Goal: Contribute content: Add original content to the website for others to see

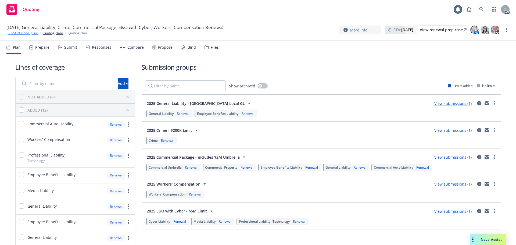
click at [10, 34] on link "[PERSON_NAME], Inc." at bounding box center [22, 33] width 32 height 5
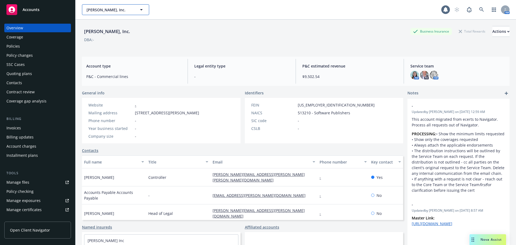
click at [104, 7] on span "[PERSON_NAME], Inc." at bounding box center [109, 10] width 46 height 6
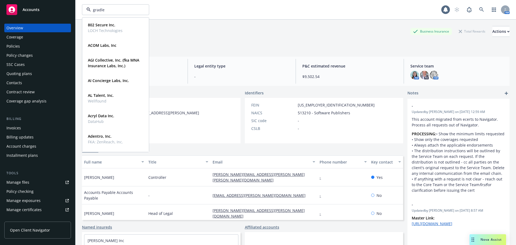
type input "gradle"
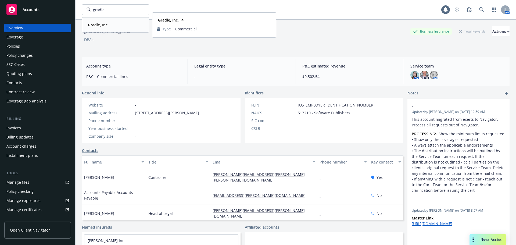
click at [102, 25] on strong "Gradle, Inc." at bounding box center [98, 24] width 21 height 5
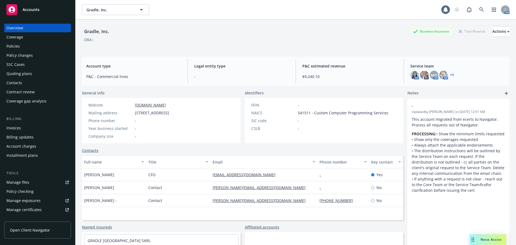
click at [24, 47] on div "Policies" at bounding box center [37, 46] width 62 height 9
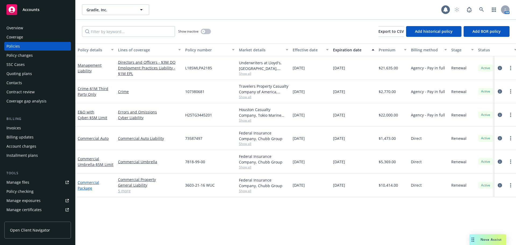
click at [83, 188] on link "Commercial Package" at bounding box center [88, 185] width 21 height 11
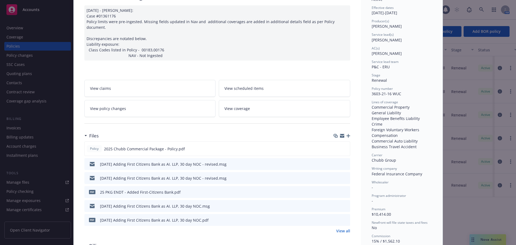
scroll to position [54, 0]
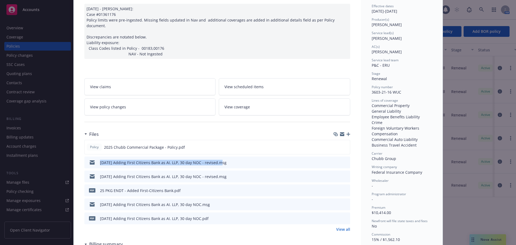
drag, startPoint x: 96, startPoint y: 157, endPoint x: 215, endPoint y: 158, distance: 119.3
click at [215, 158] on div "[DATE] Adding First Citizens Bank as AI. LLP, 30 day NOC - revised.msg" at bounding box center [156, 162] width 140 height 11
copy div "[DATE] Adding First Citizens Bank as AI. LLP, 30 day NOC - revised"
click at [346, 132] on icon "button" at bounding box center [348, 134] width 4 height 4
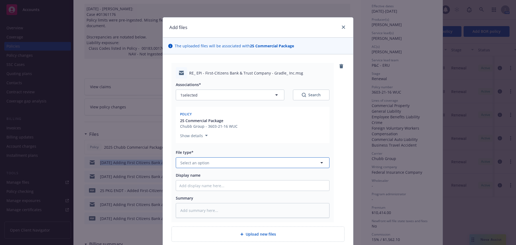
click at [213, 163] on button "Select an option" at bounding box center [253, 162] width 154 height 11
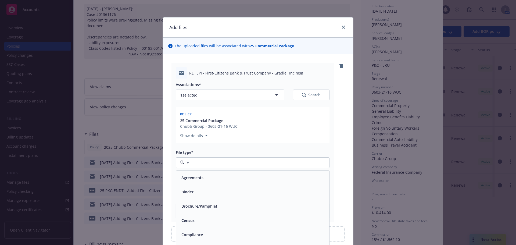
type input "em"
click at [245, 193] on div "Email" at bounding box center [252, 192] width 147 height 8
click at [235, 184] on input "Display name" at bounding box center [252, 185] width 153 height 10
paste input "[DATE] Adding First Citizens Bank as AI. LLP, 30 day NOC - revised"
type textarea "x"
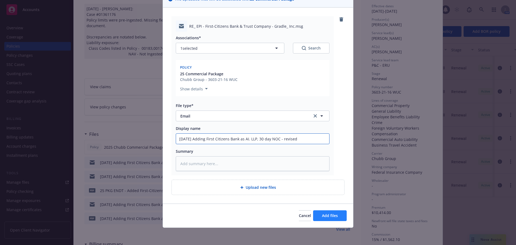
type input "[DATE] Adding First Citizens Bank as AI. LLP, 30 day NOC - revised"
click at [324, 212] on button "Add files" at bounding box center [330, 215] width 34 height 11
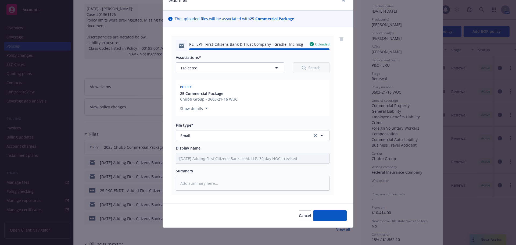
type textarea "x"
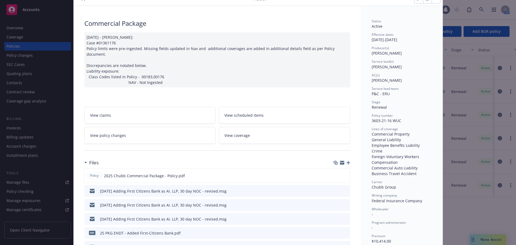
scroll to position [0, 0]
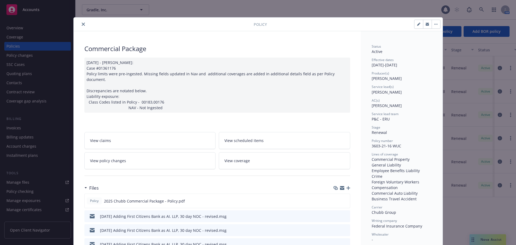
drag, startPoint x: 79, startPoint y: 24, endPoint x: 99, endPoint y: 38, distance: 23.9
click at [80, 24] on button "close" at bounding box center [83, 24] width 6 height 6
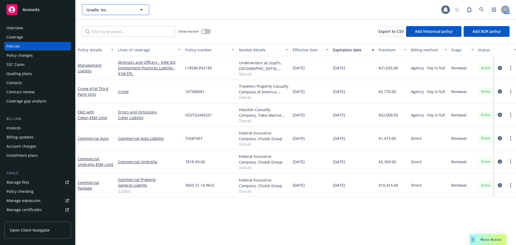
click at [99, 10] on span "Gradle, Inc." at bounding box center [109, 10] width 46 height 6
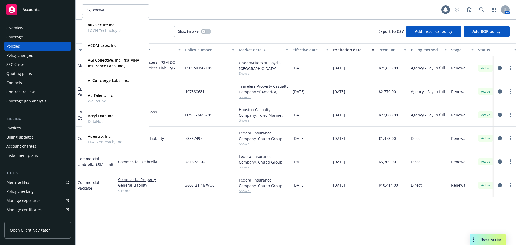
type input "exowatt"
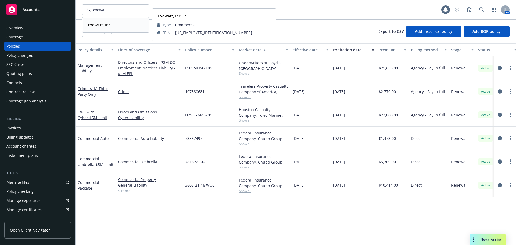
click at [103, 25] on strong "Exowatt, Inc." at bounding box center [100, 24] width 24 height 5
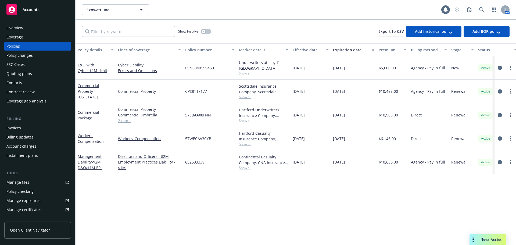
click at [17, 76] on div "Quoting plans" at bounding box center [19, 73] width 26 height 9
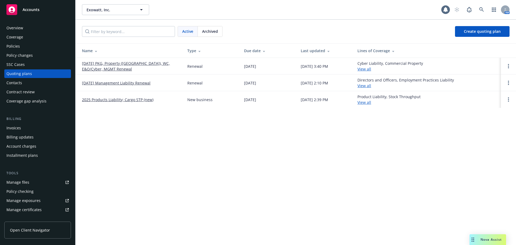
click at [126, 101] on link "2025 Products Liability; Cargo STP (new)" at bounding box center [117, 100] width 71 height 6
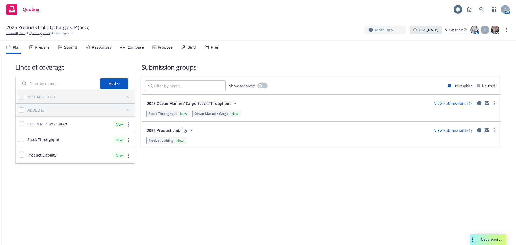
click at [455, 104] on link "View submissions (1)" at bounding box center [452, 103] width 37 height 5
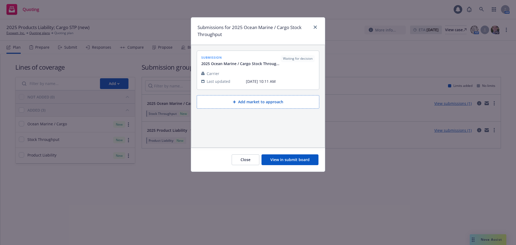
click at [291, 164] on button "View in submit board" at bounding box center [289, 159] width 57 height 11
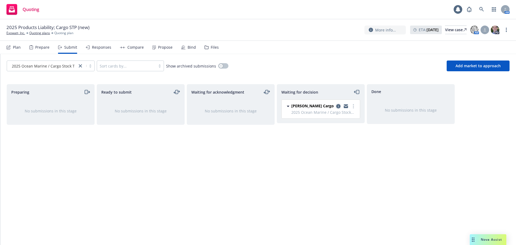
click at [338, 108] on icon "copy logging email" at bounding box center [338, 106] width 4 height 4
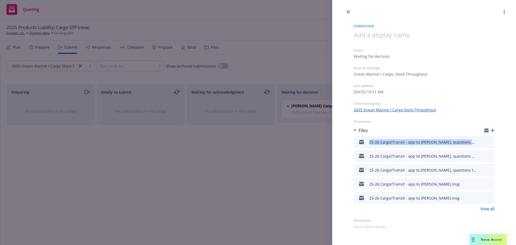
drag, startPoint x: 366, startPoint y: 144, endPoint x: 467, endPoint y: 145, distance: 101.0
click at [467, 145] on div "25-26 Cargo/Transit - app to Falvey, questions answered.msg" at bounding box center [416, 141] width 121 height 11
copy div "25-26 Cargo/Transit - app to Falvey, questions answered"
click at [494, 131] on div "Submission Status Waiting for decision Lines of coverage Ocean Marine / Cargo, …" at bounding box center [424, 122] width 158 height 214
click at [492, 131] on icon "button" at bounding box center [492, 130] width 4 height 4
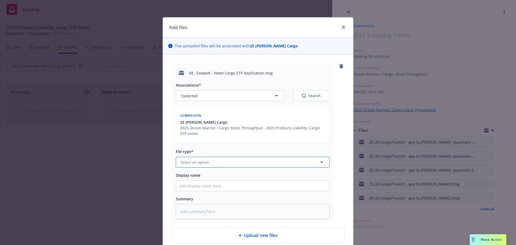
click at [231, 161] on button "Select an option" at bounding box center [253, 162] width 154 height 11
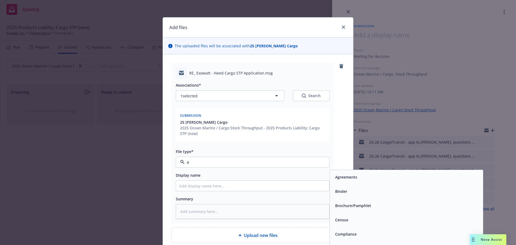
type input "em"
click at [336, 189] on span "Email" at bounding box center [340, 191] width 10 height 6
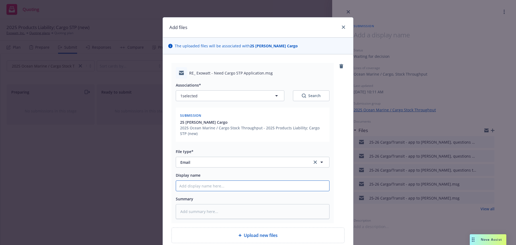
click at [275, 190] on input "Display name" at bounding box center [252, 185] width 153 height 10
paste input "25-26 Cargo/Transit - app to Falvey, questions answered"
type textarea "x"
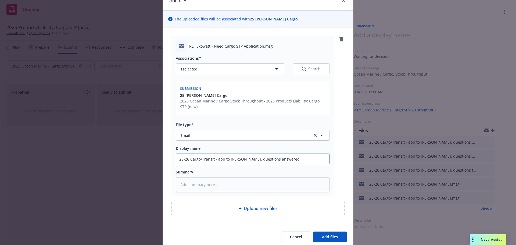
scroll to position [48, 0]
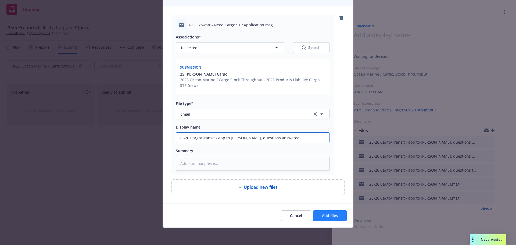
type input "25-26 Cargo/Transit - app to Falvey, questions answered"
click at [331, 214] on span "Add files" at bounding box center [330, 215] width 16 height 5
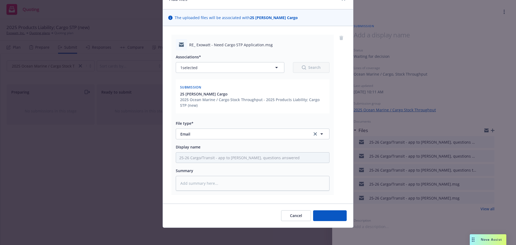
scroll to position [28, 0]
type textarea "x"
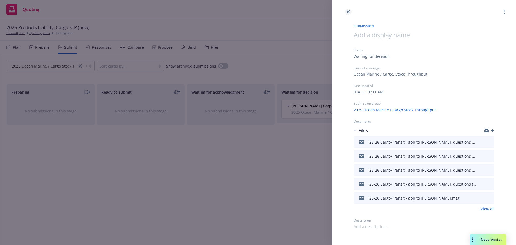
click at [348, 12] on icon "close" at bounding box center [347, 11] width 3 height 3
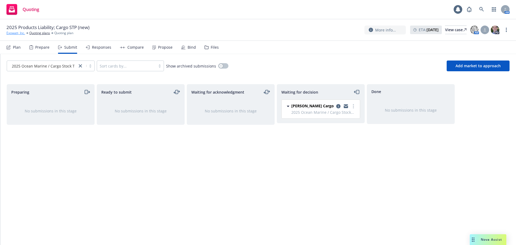
click at [16, 33] on link "Exowatt, Inc." at bounding box center [15, 33] width 19 height 5
